Goal: Information Seeking & Learning: Find specific page/section

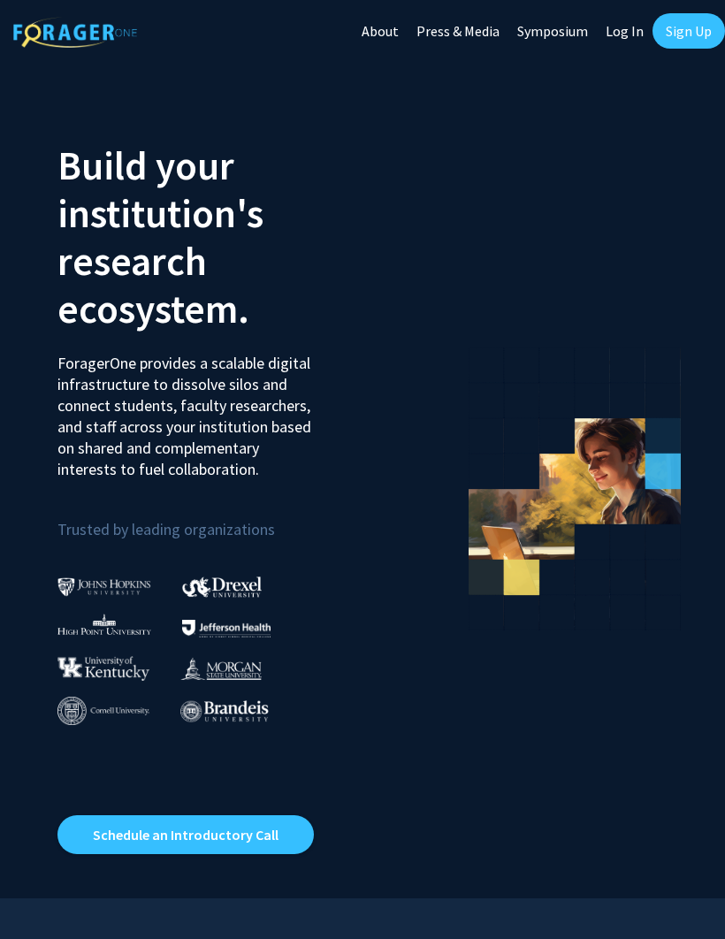
click at [630, 28] on link "Log In" at bounding box center [625, 31] width 56 height 62
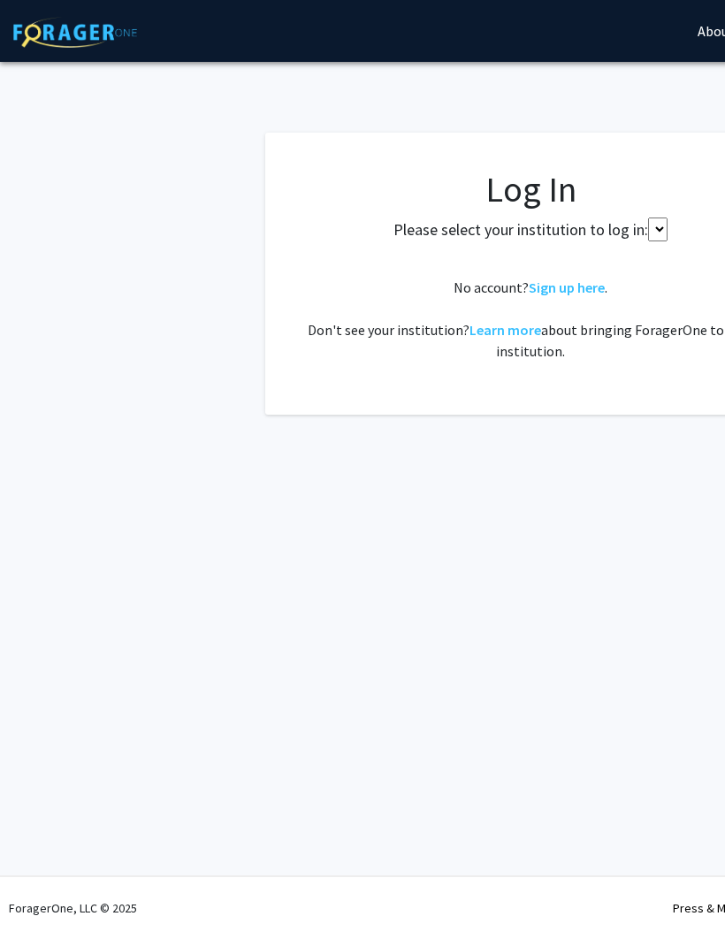
select select
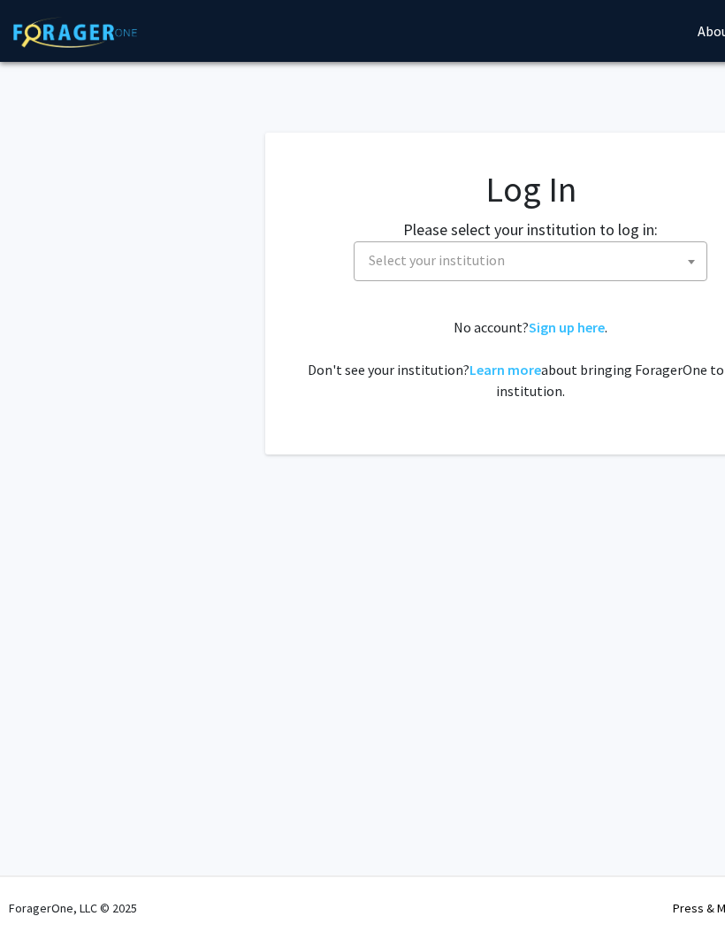
click at [533, 265] on span "Select your institution" at bounding box center [534, 260] width 345 height 36
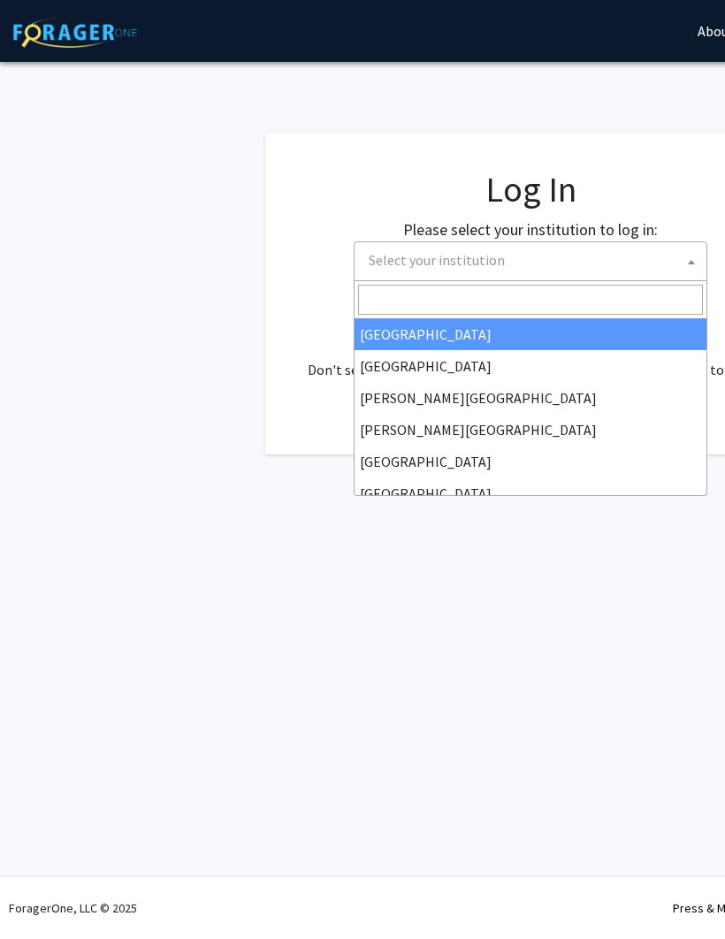
click at [425, 299] on input "Search" at bounding box center [530, 300] width 345 height 30
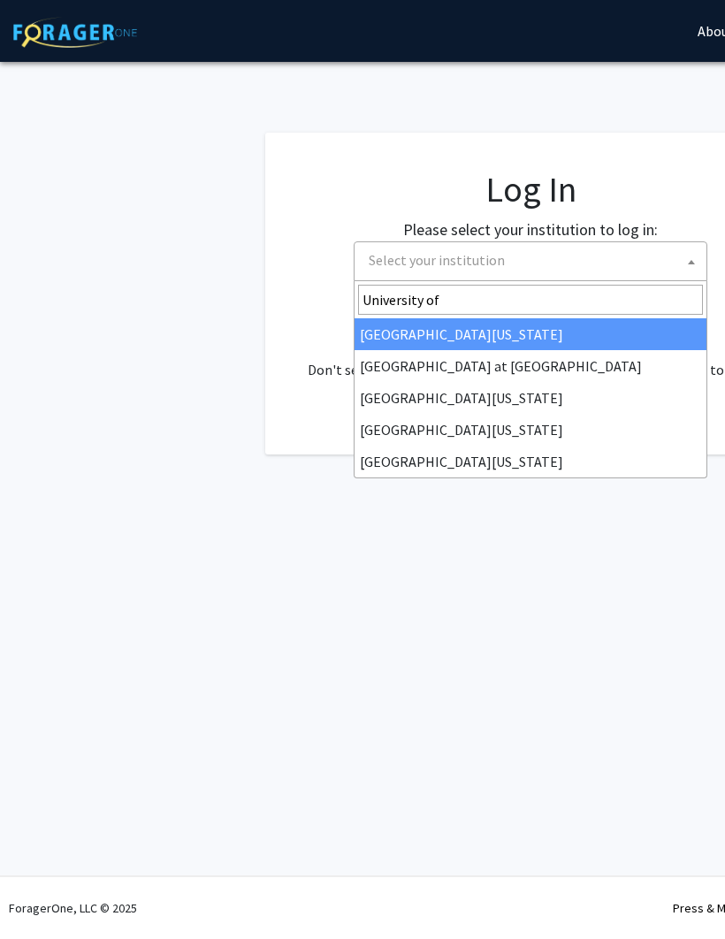
type input "University of"
select select "33"
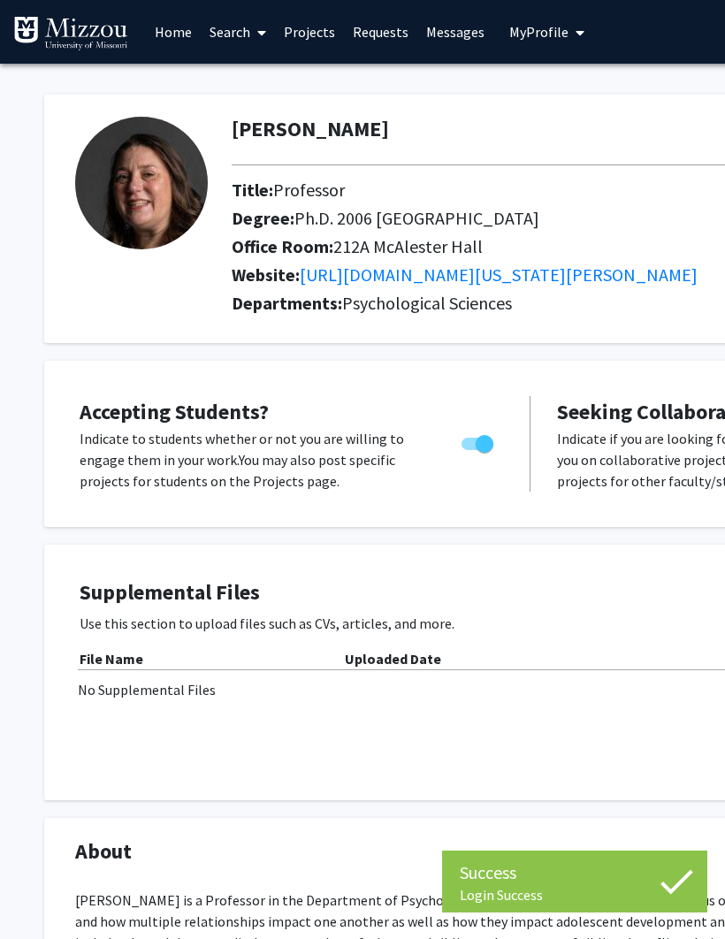
click at [486, 435] on span "Toggle" at bounding box center [485, 444] width 18 height 18
click at [470, 450] on input "Would you like to permit student requests?" at bounding box center [469, 450] width 1 height 1
checkbox input "false"
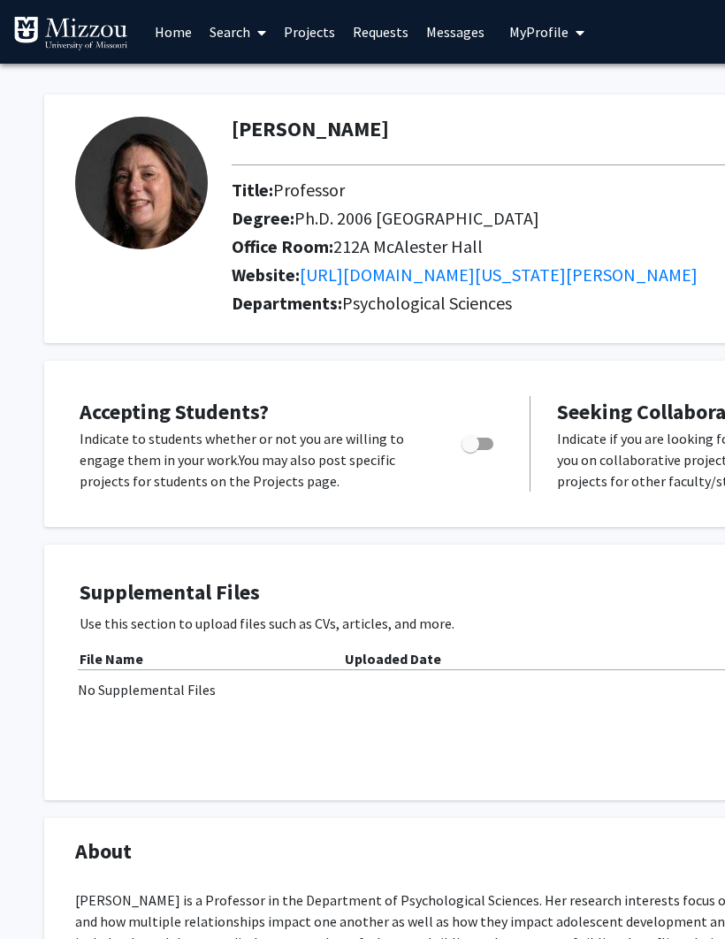
click at [310, 38] on link "Projects" at bounding box center [309, 32] width 69 height 62
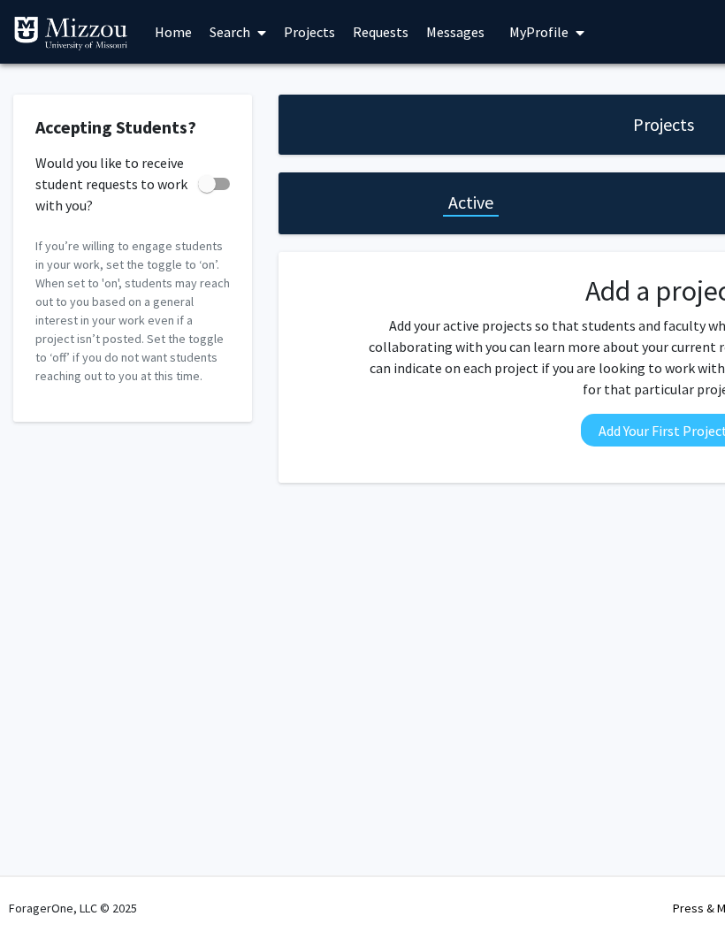
click at [237, 36] on link "Search" at bounding box center [238, 32] width 74 height 62
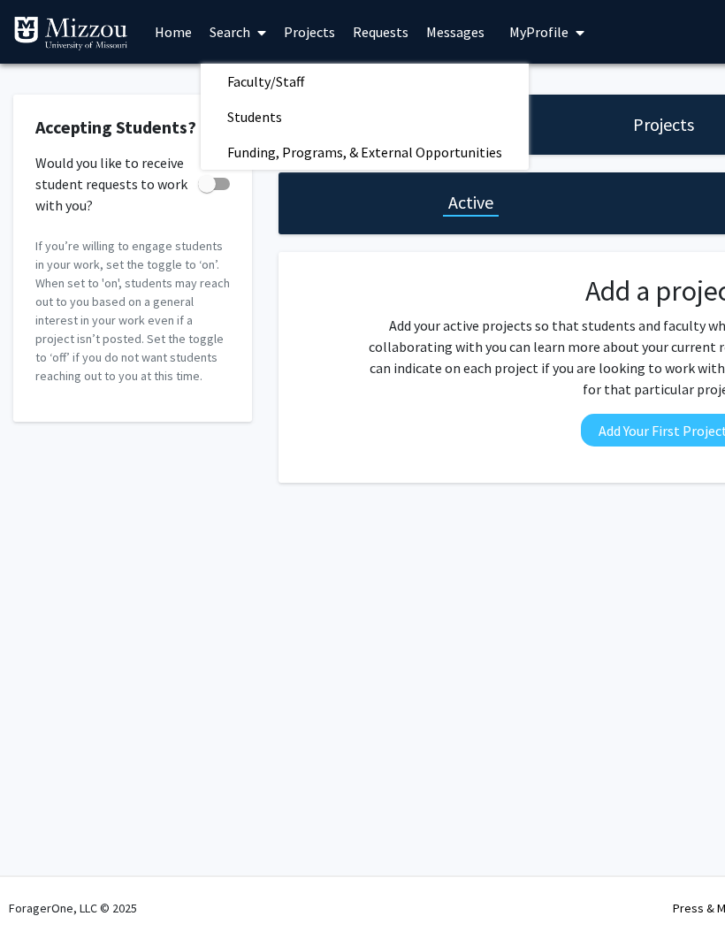
click at [302, 74] on span "Faculty/Staff" at bounding box center [266, 81] width 130 height 35
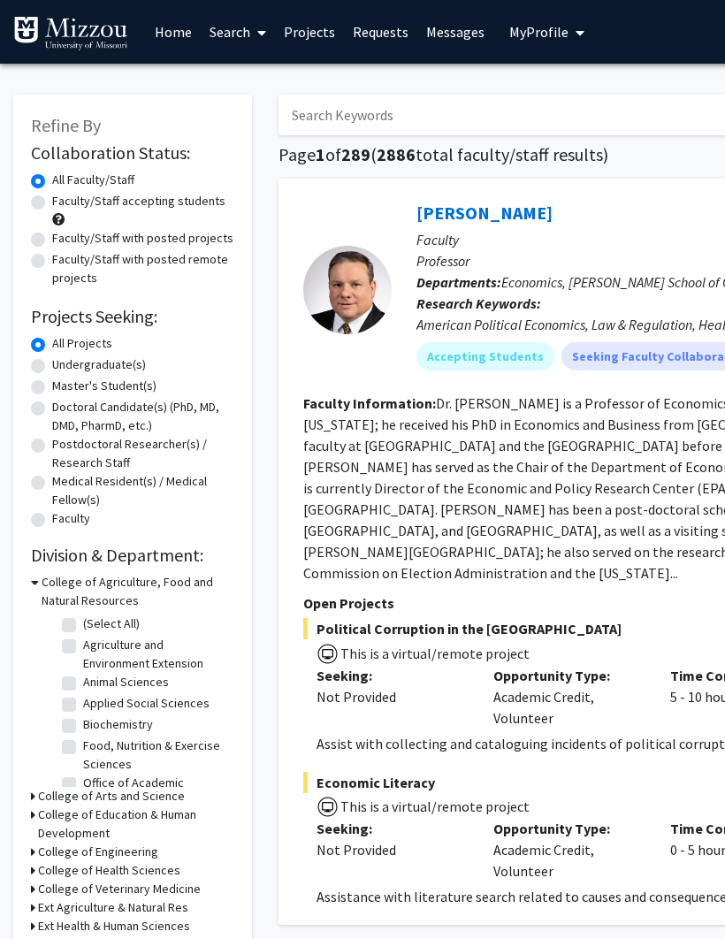
click at [431, 103] on input "Search Keywords" at bounding box center [625, 115] width 694 height 41
type input "Booker"
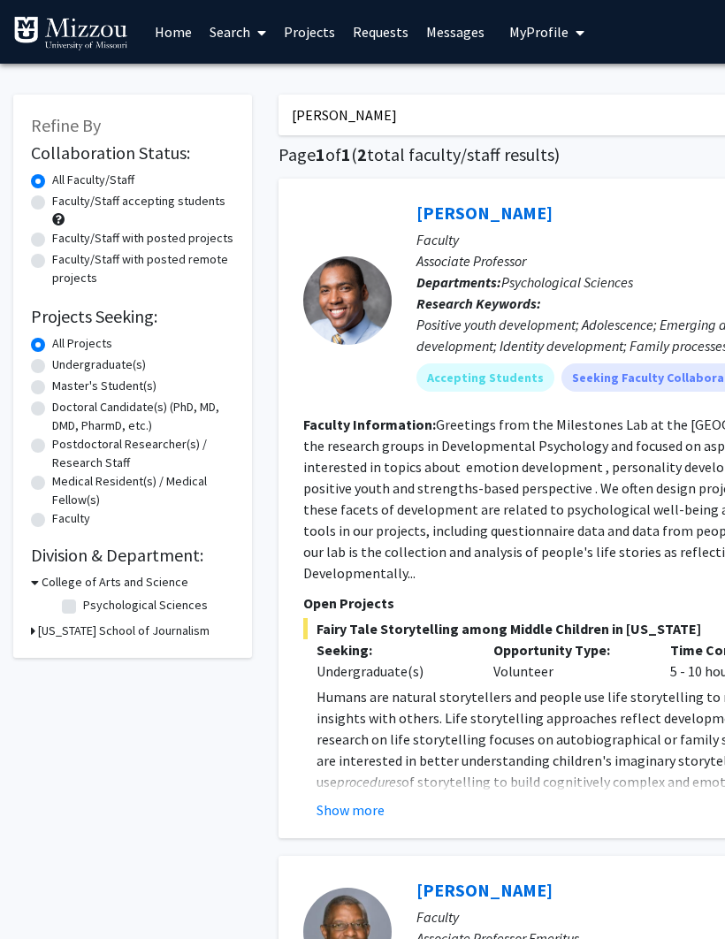
click at [233, 41] on link "Search" at bounding box center [238, 32] width 74 height 62
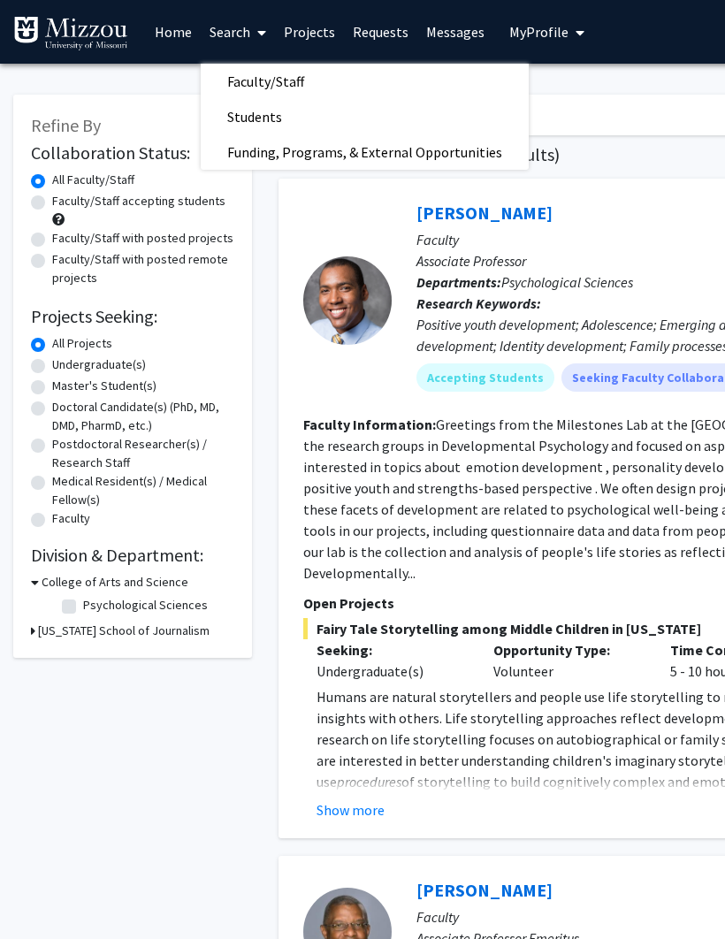
click at [300, 81] on span "Faculty/Staff" at bounding box center [266, 81] width 130 height 35
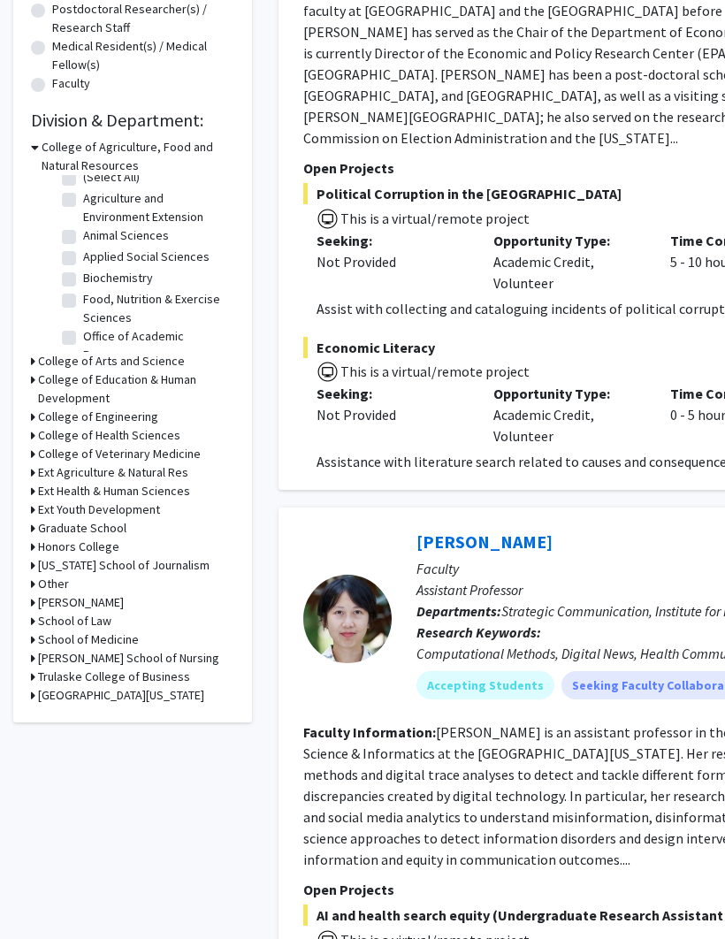
scroll to position [434, 0]
click at [169, 355] on h3 "College of Arts and Science" at bounding box center [111, 362] width 147 height 19
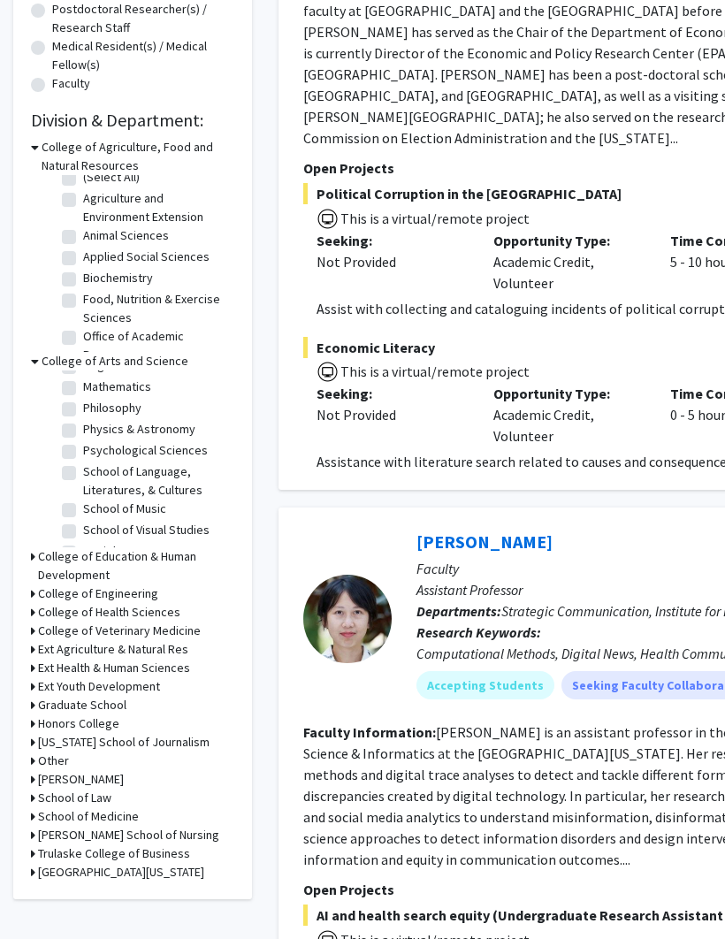
scroll to position [388, 0]
click at [179, 451] on label "Psychological Sciences" at bounding box center [145, 452] width 125 height 19
click at [95, 451] on input "Psychological Sciences" at bounding box center [88, 448] width 11 height 11
checkbox input "true"
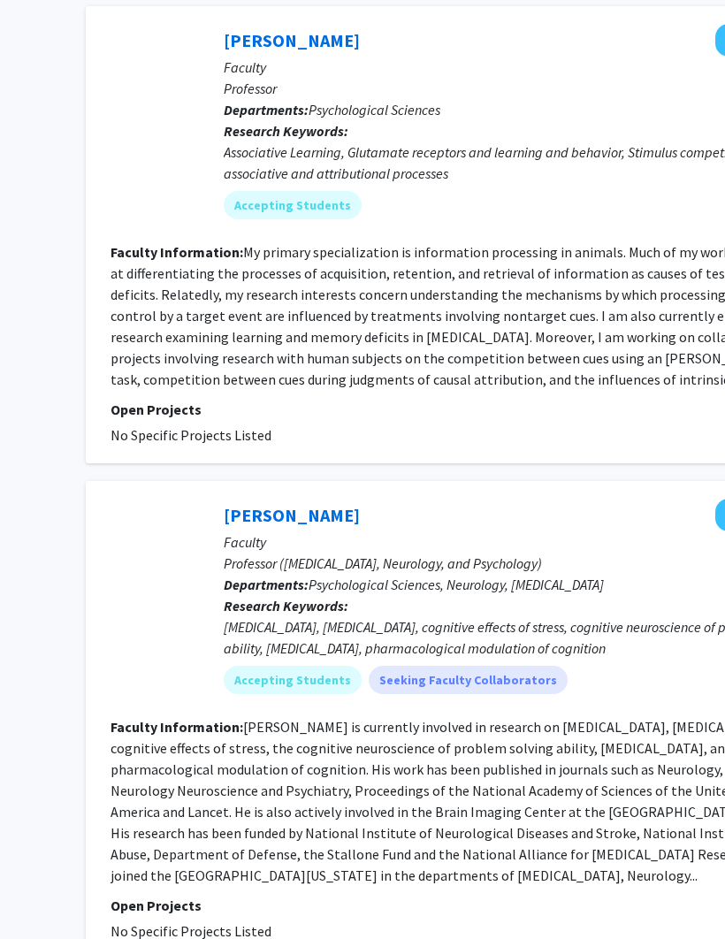
scroll to position [4580, 193]
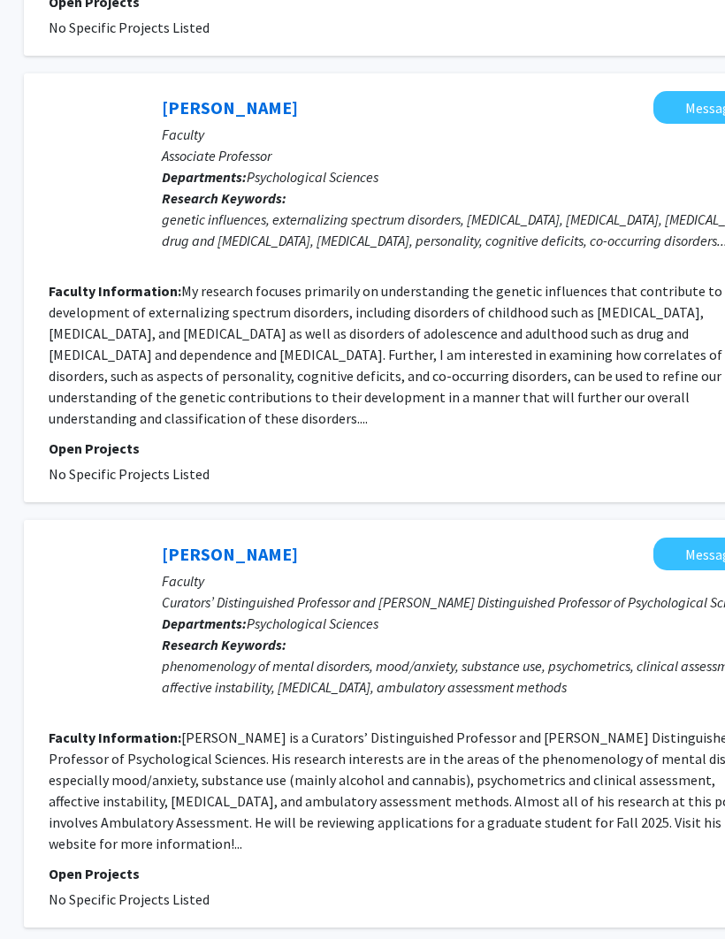
scroll to position [3756, 254]
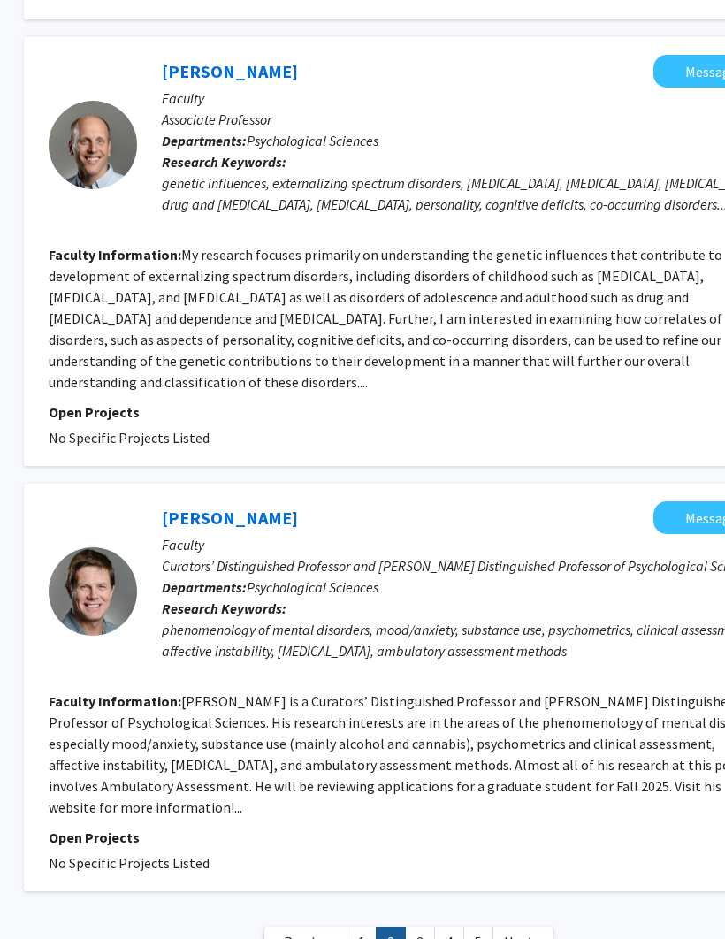
click at [416, 927] on link "3" at bounding box center [420, 942] width 30 height 31
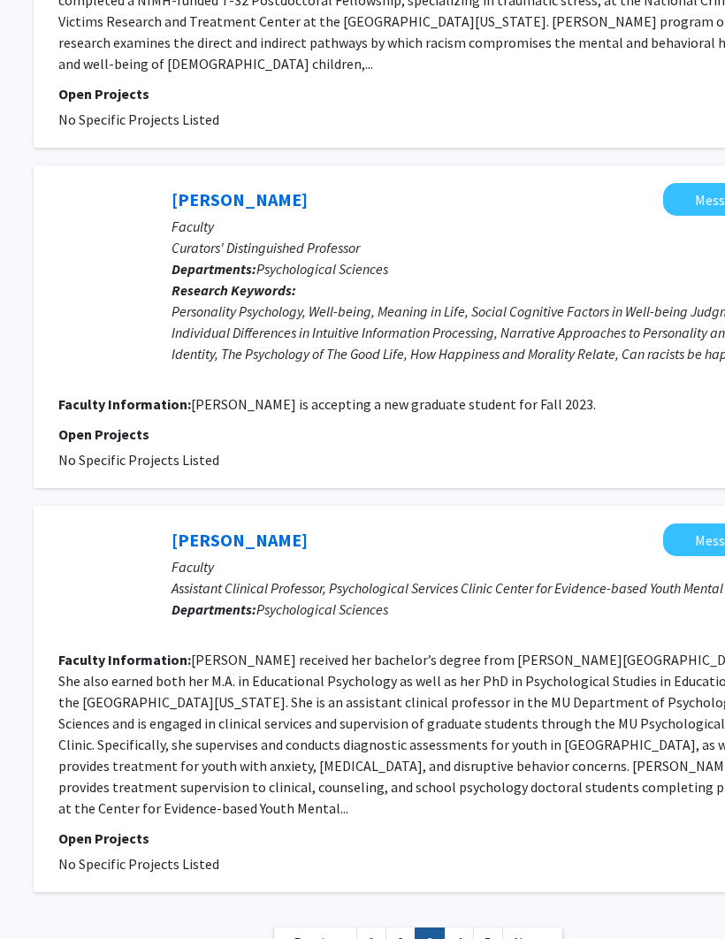
scroll to position [3317, 244]
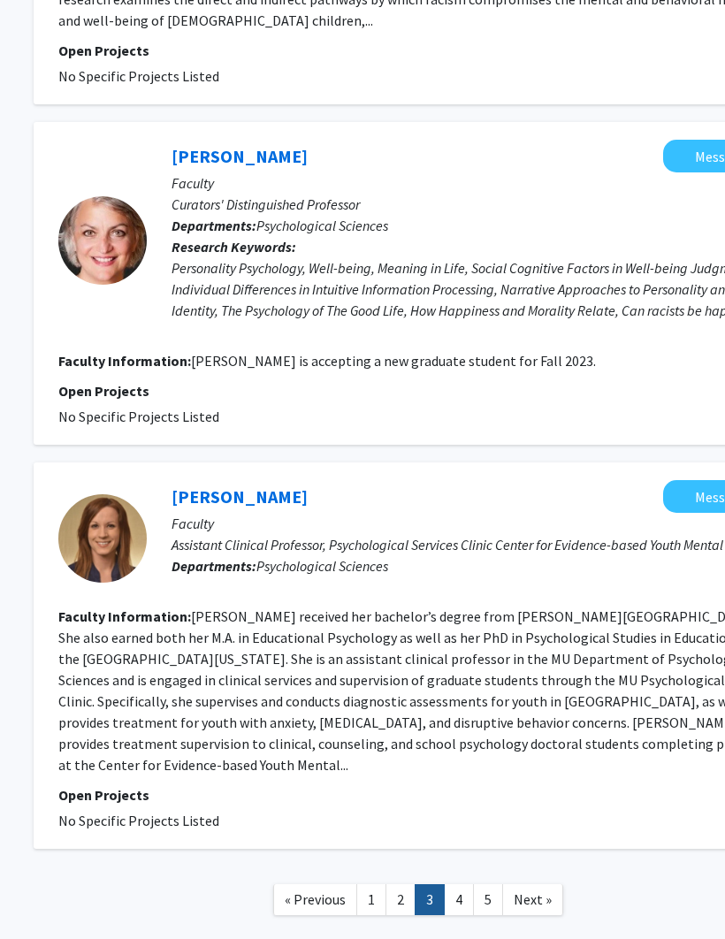
click at [463, 884] on link "4" at bounding box center [459, 899] width 30 height 31
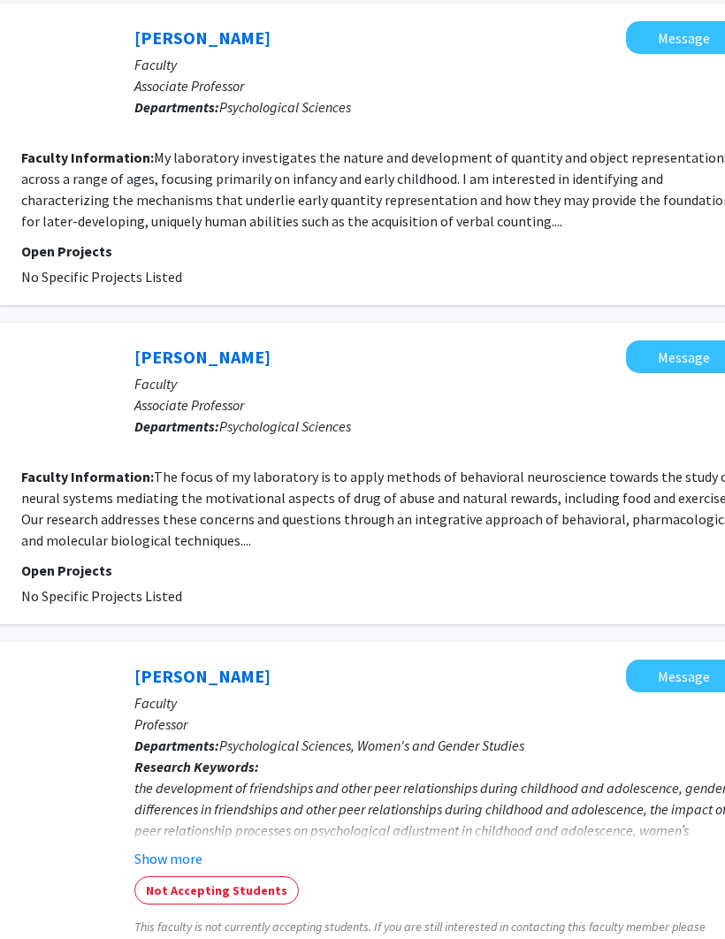
scroll to position [2898, 282]
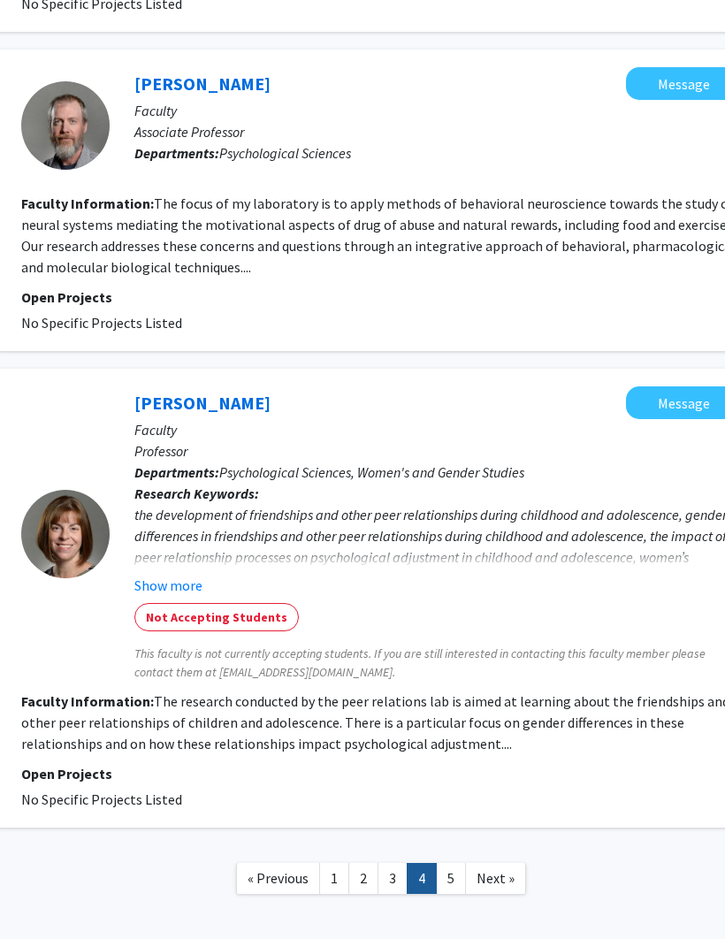
click at [454, 863] on link "5" at bounding box center [451, 878] width 30 height 31
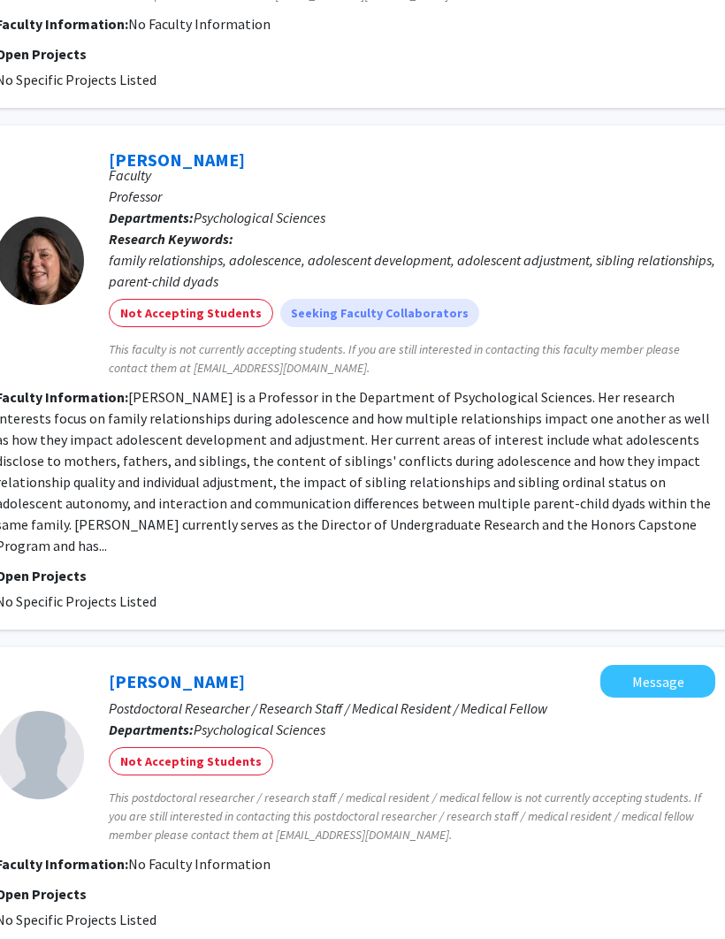
scroll to position [2669, 308]
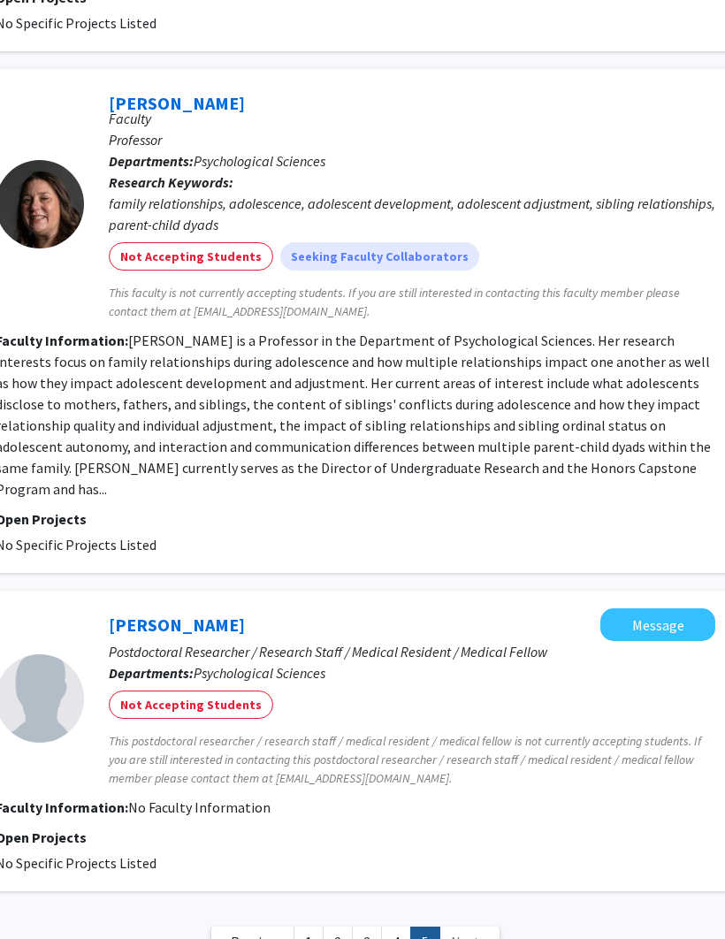
click at [469, 933] on span "Next »" at bounding box center [470, 942] width 38 height 18
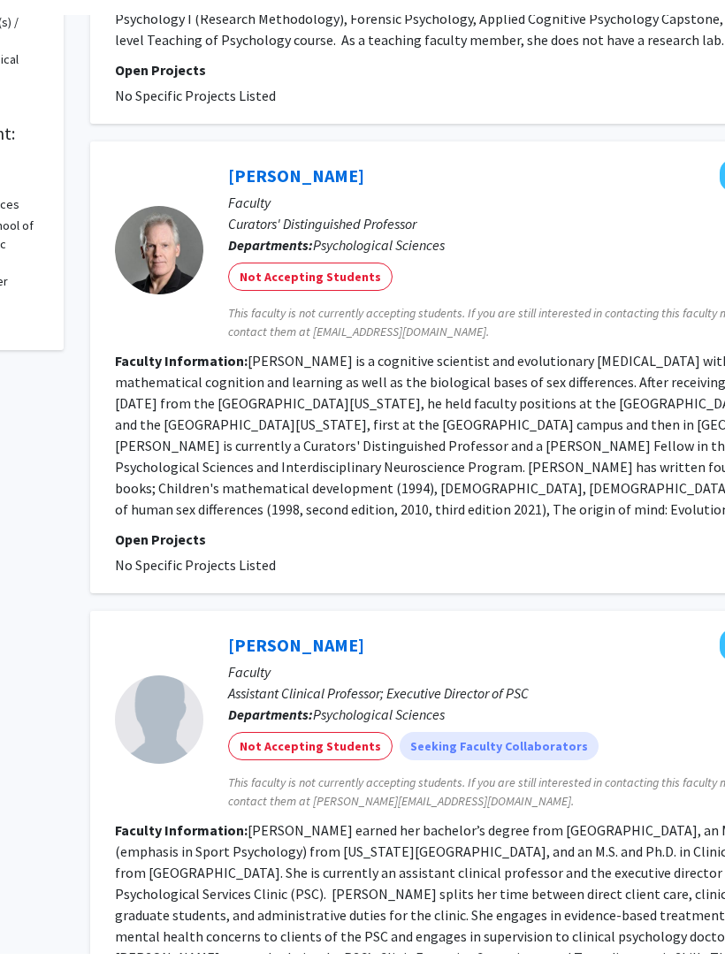
scroll to position [437, 188]
